Goal: Task Accomplishment & Management: Use online tool/utility

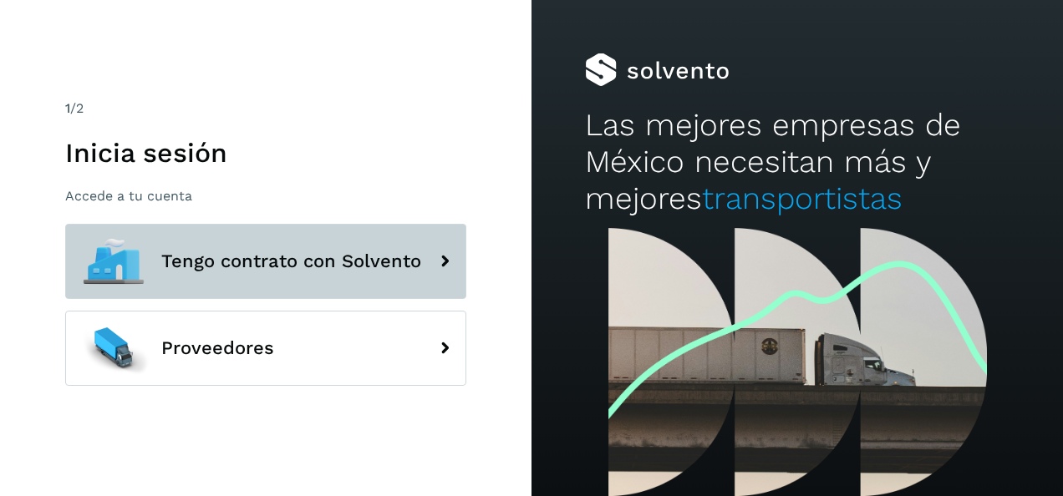
click at [325, 261] on span "Tengo contrato con Solvento" at bounding box center [291, 261] width 260 height 20
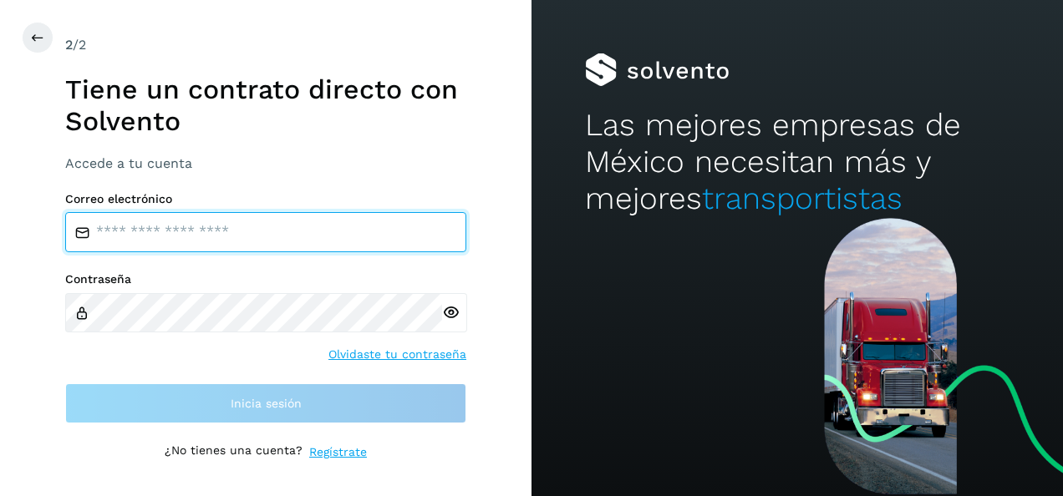
type input "**********"
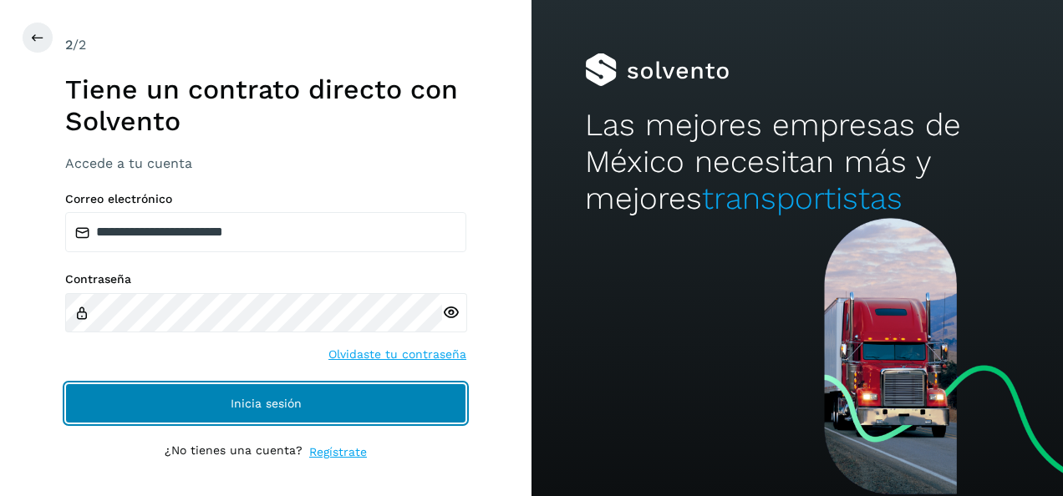
click at [368, 393] on button "Inicia sesión" at bounding box center [265, 404] width 401 height 40
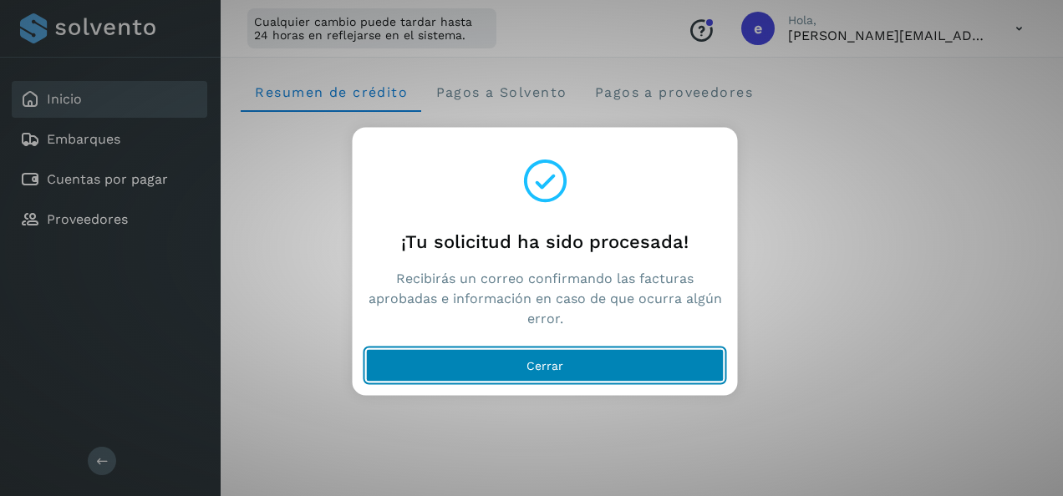
click at [615, 366] on button "Cerrar" at bounding box center [545, 365] width 358 height 33
